Goal: Navigation & Orientation: Find specific page/section

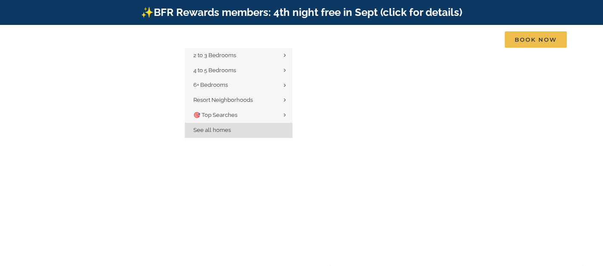
click at [218, 133] on span "See all homes" at bounding box center [211, 130] width 37 height 6
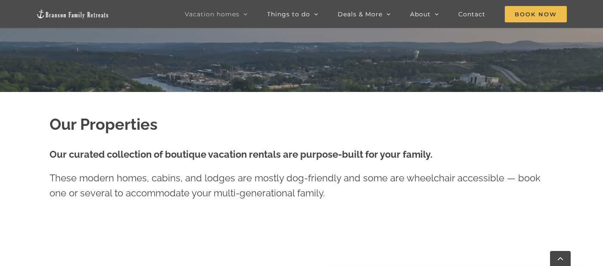
scroll to position [329, 0]
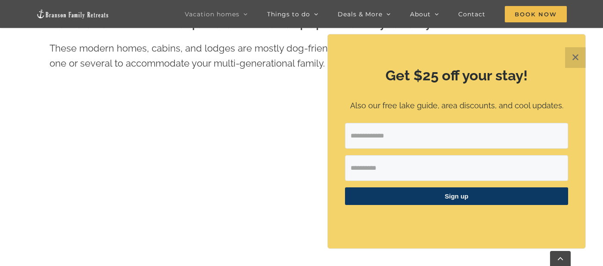
click at [60, 17] on img at bounding box center [72, 14] width 73 height 10
